Goal: Use online tool/utility: Utilize a website feature to perform a specific function

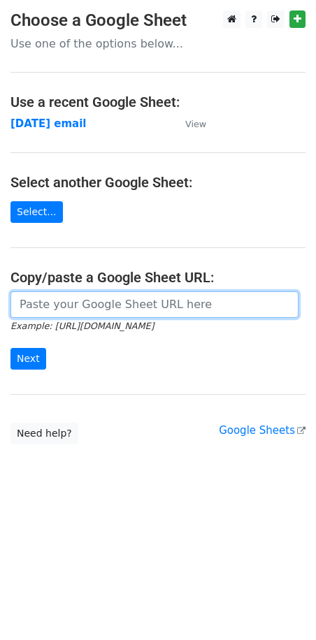
click at [34, 305] on input "url" at bounding box center [154, 305] width 288 height 27
paste input "https://docs.google.com/spreadsheets/d/1pQNWuo3tVccira4sDjWp9FUH0BX3aebFEqnJfuy…"
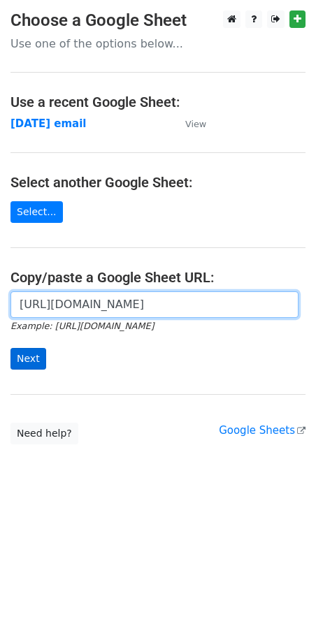
type input "https://docs.google.com/spreadsheets/d/1pQNWuo3tVccira4sDjWp9FUH0BX3aebFEqnJfuy…"
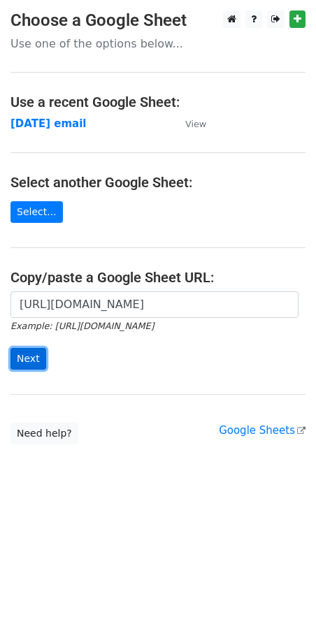
scroll to position [0, 0]
click at [36, 361] on input "Next" at bounding box center [28, 359] width 36 height 22
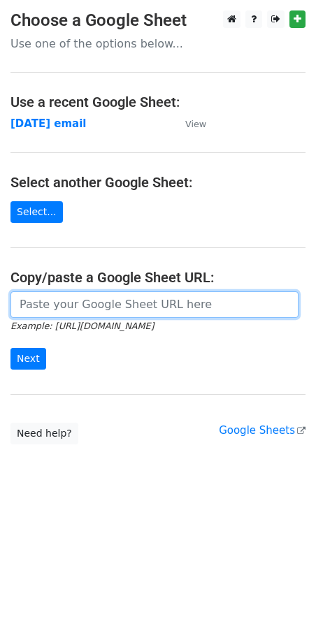
click at [55, 306] on input "url" at bounding box center [154, 305] width 288 height 27
paste input "https://docs.google.com/spreadsheets/d/1pQNWuo3tVccira4sDjWp9FUH0BX3aebFEqnJfuy…"
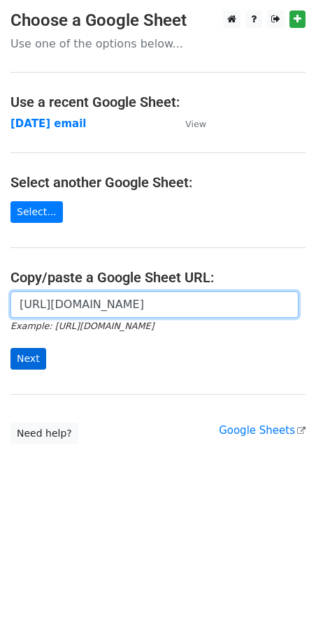
type input "https://docs.google.com/spreadsheets/d/1pQNWuo3tVccira4sDjWp9FUH0BX3aebFEqnJfuy…"
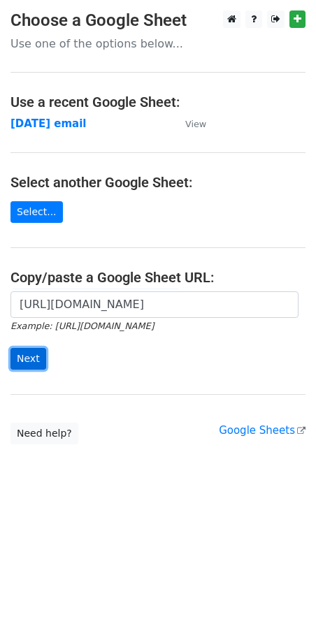
scroll to position [0, 0]
click at [31, 354] on input "Next" at bounding box center [28, 359] width 36 height 22
